Goal: Check status: Check status

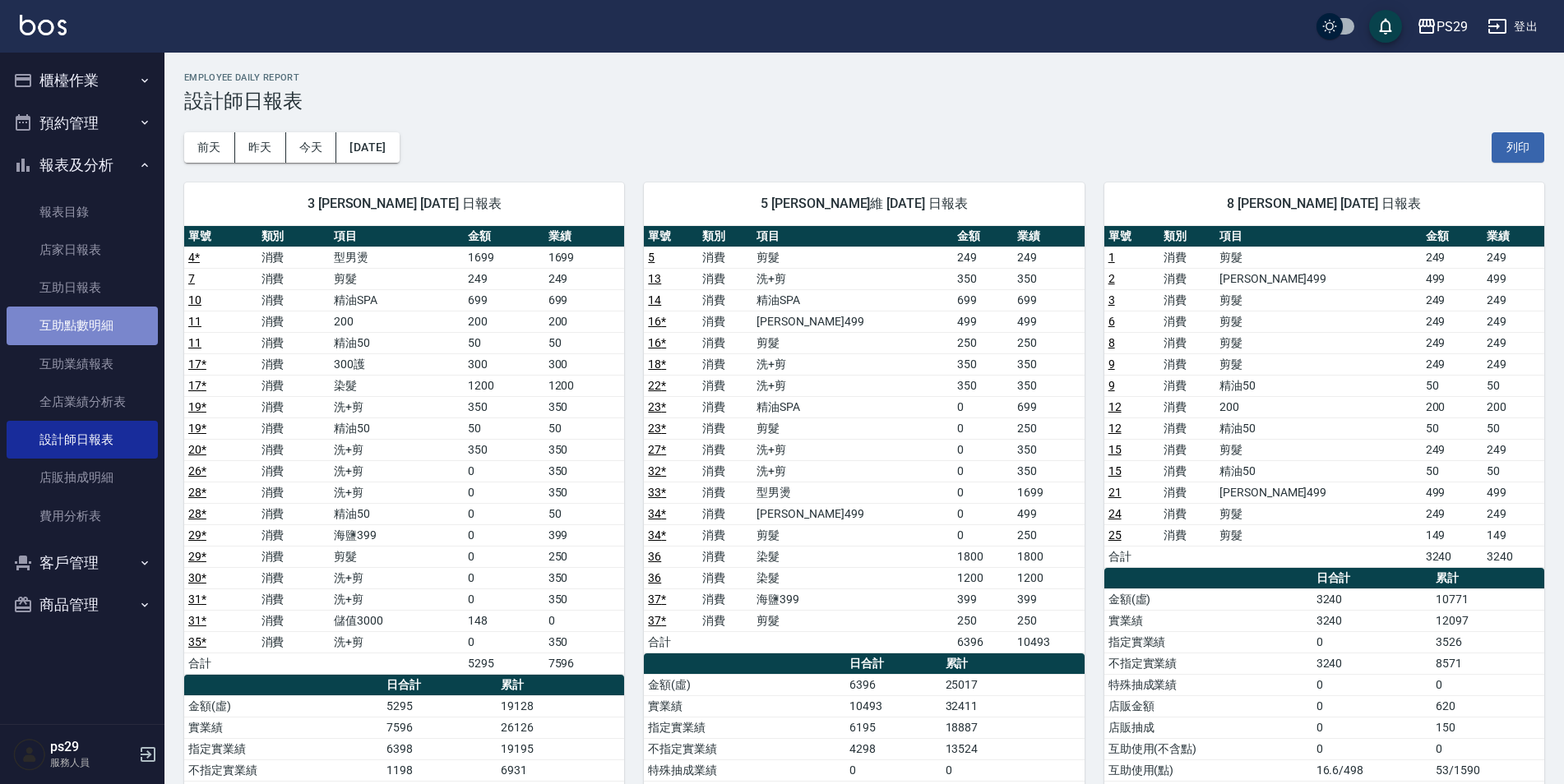
click at [64, 319] on link "互助點數明細" at bounding box center [81, 326] width 151 height 38
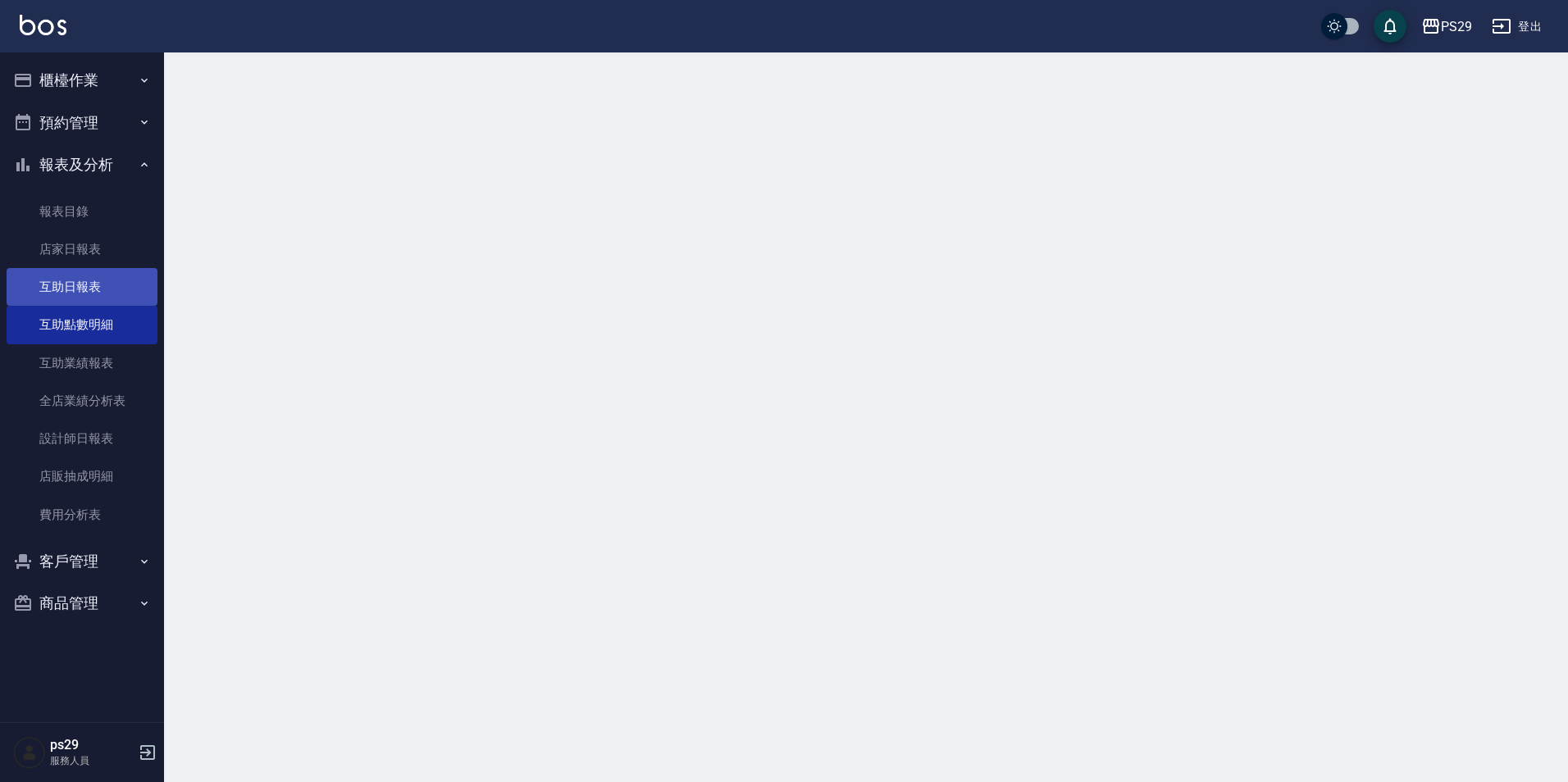
click at [86, 272] on link "互助日報表" at bounding box center [81, 287] width 151 height 37
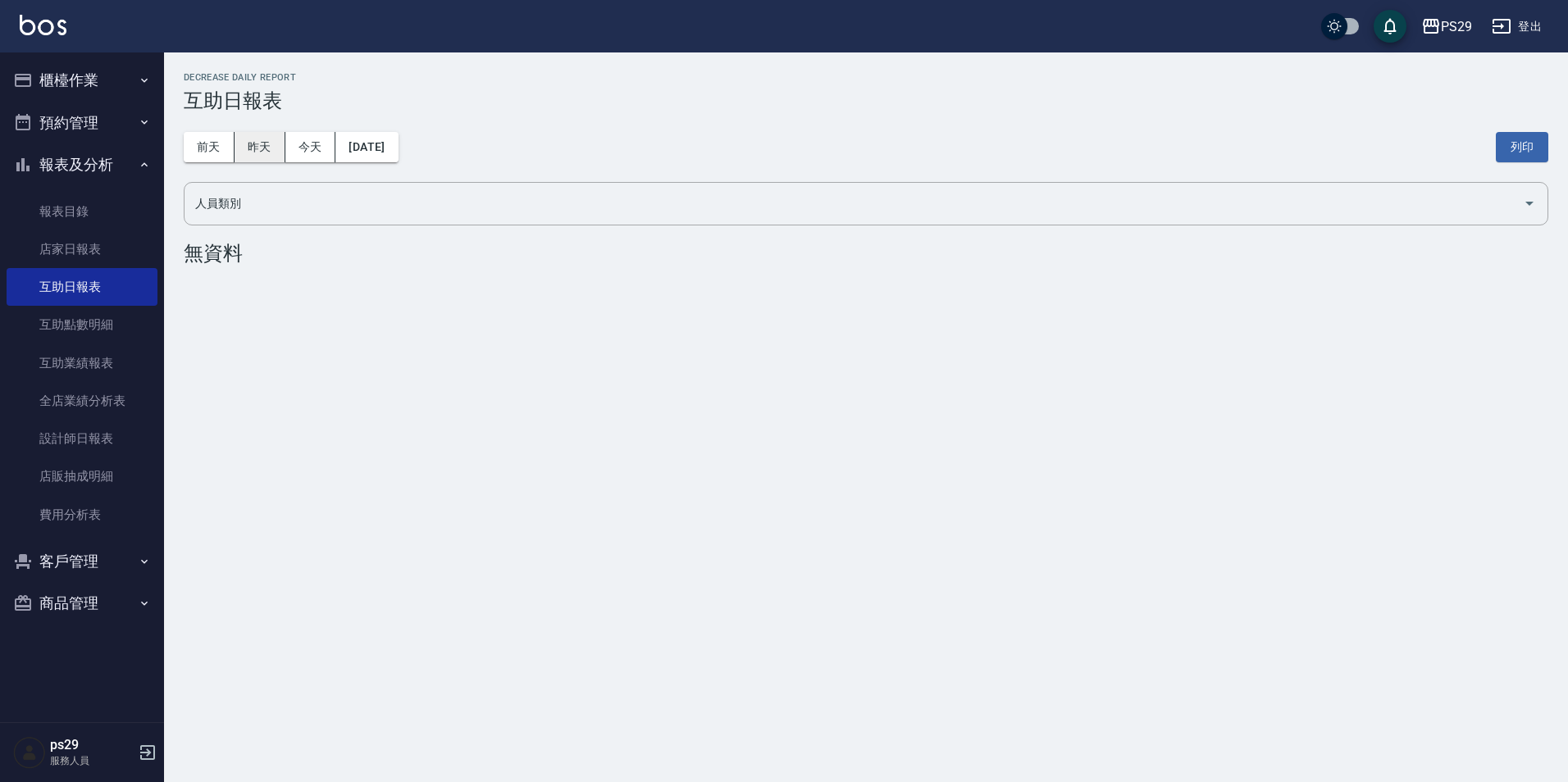
click at [261, 143] on button "昨天" at bounding box center [260, 147] width 51 height 30
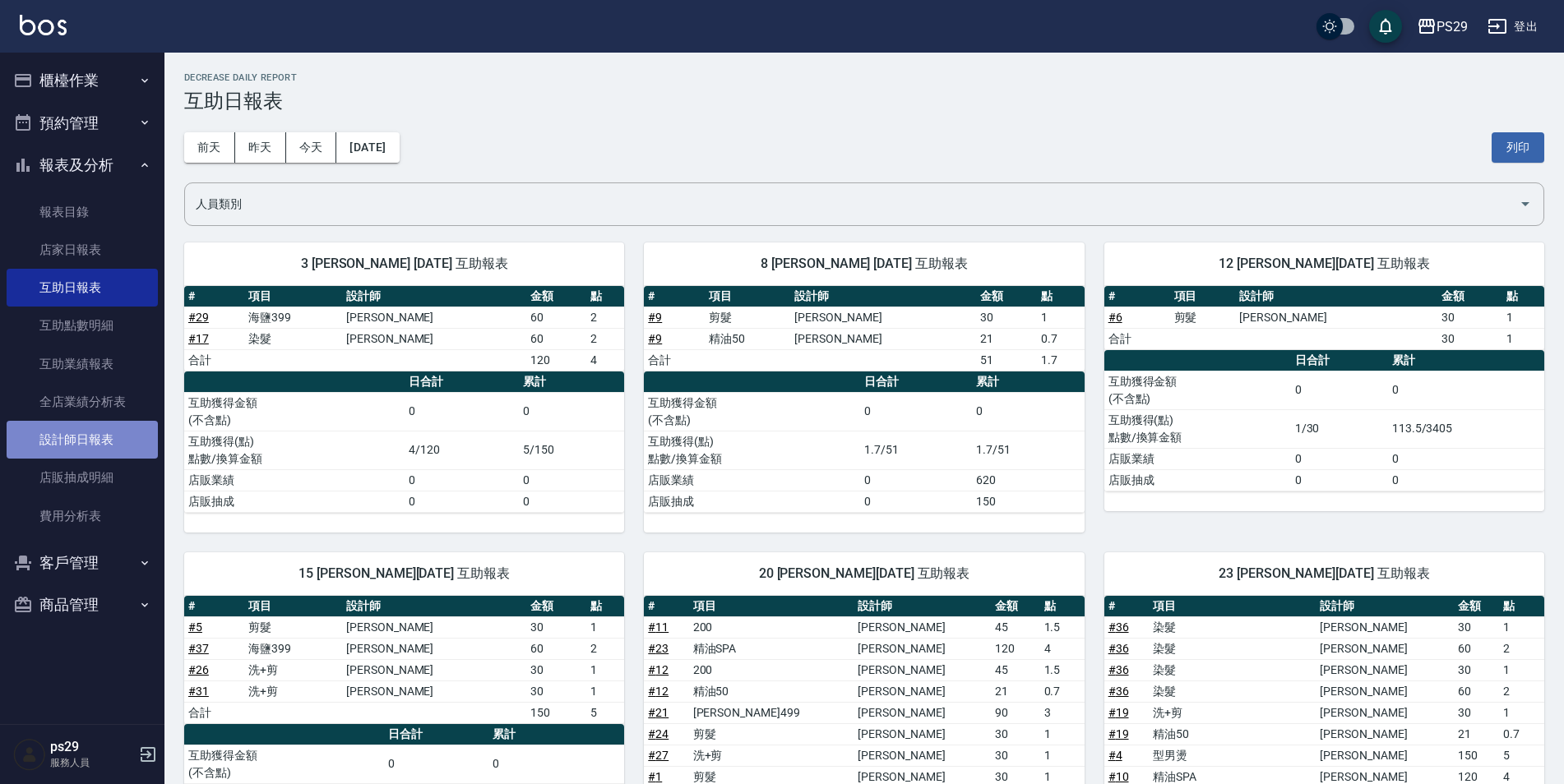
click at [62, 439] on link "設計師日報表" at bounding box center [81, 439] width 151 height 38
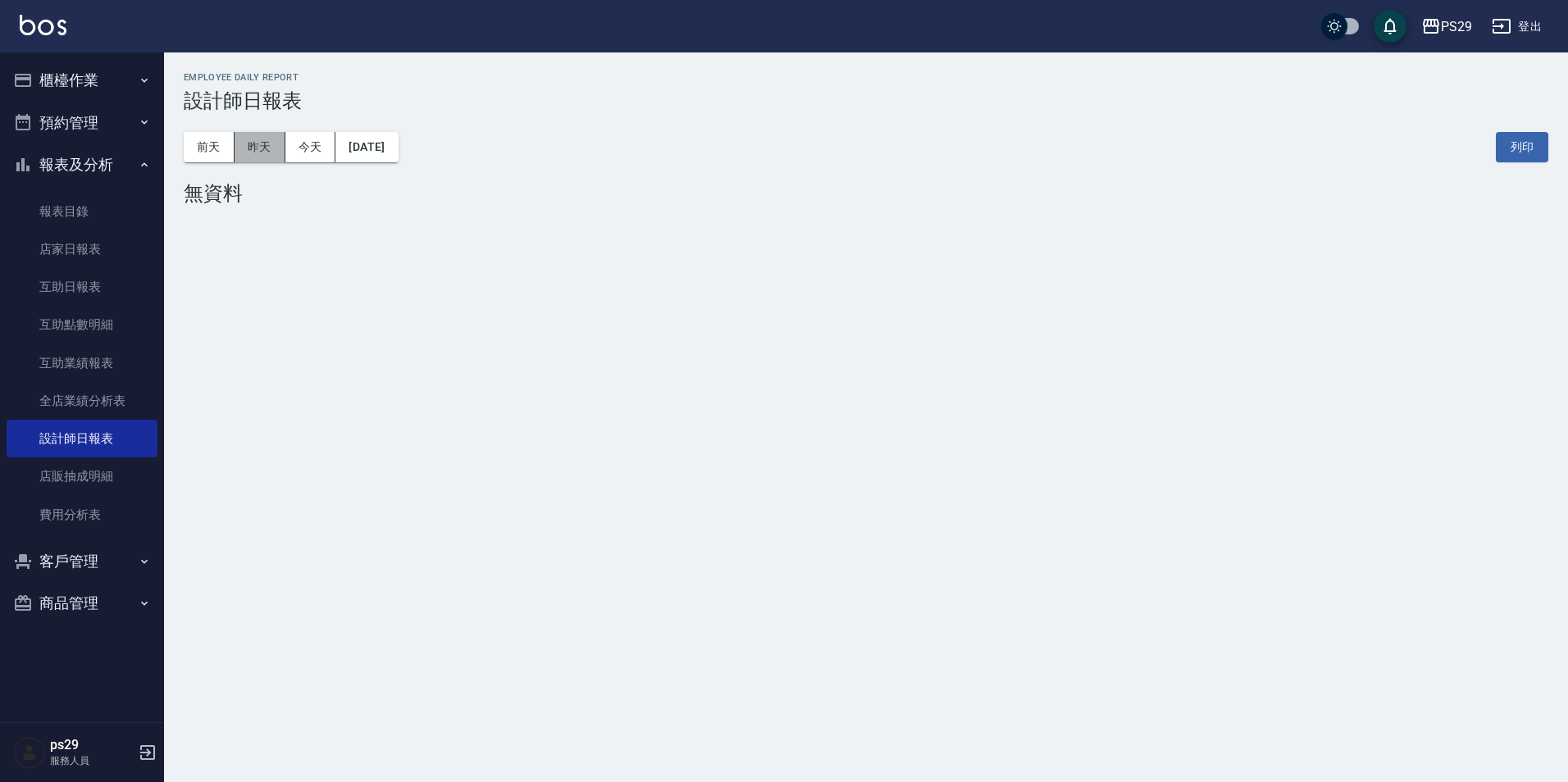
click at [244, 132] on button "昨天" at bounding box center [260, 147] width 51 height 30
